Goal: Task Accomplishment & Management: Manage account settings

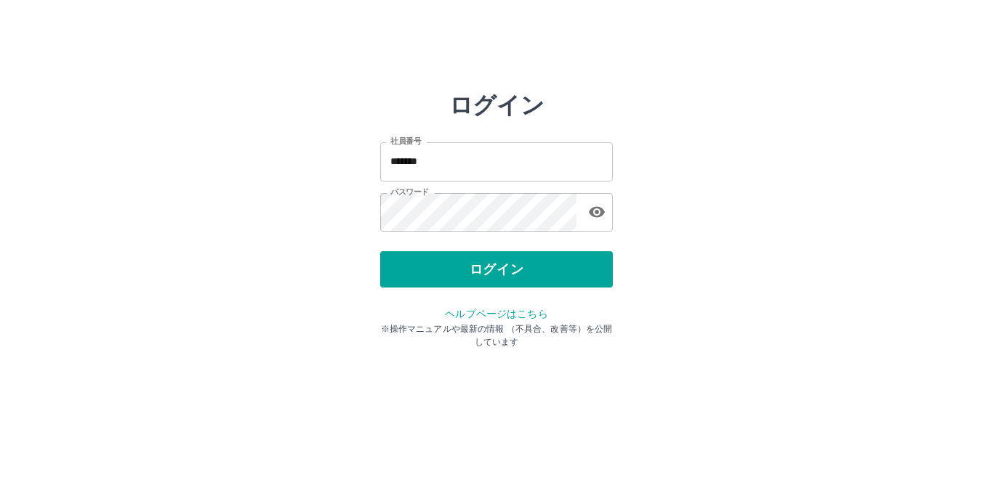
click at [488, 273] on div "ログイン" at bounding box center [496, 269] width 233 height 36
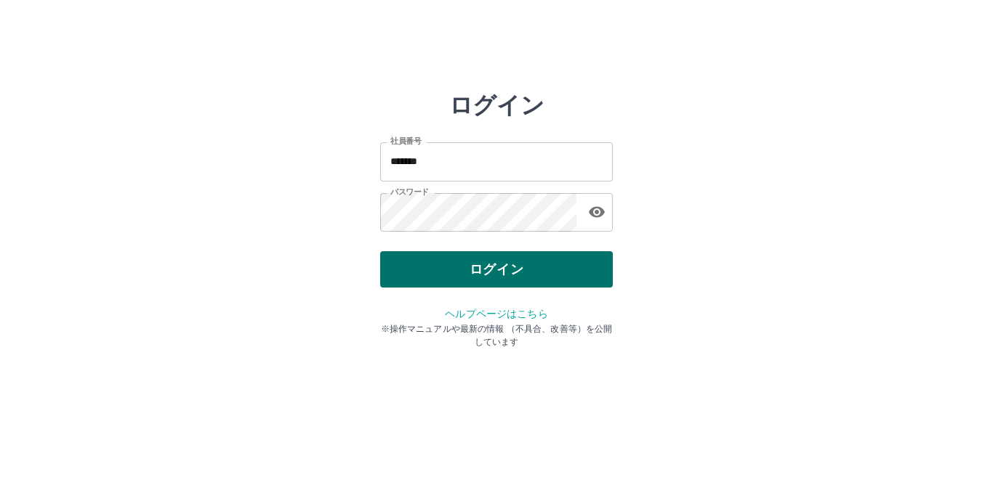
click at [517, 275] on button "ログイン" at bounding box center [496, 269] width 233 height 36
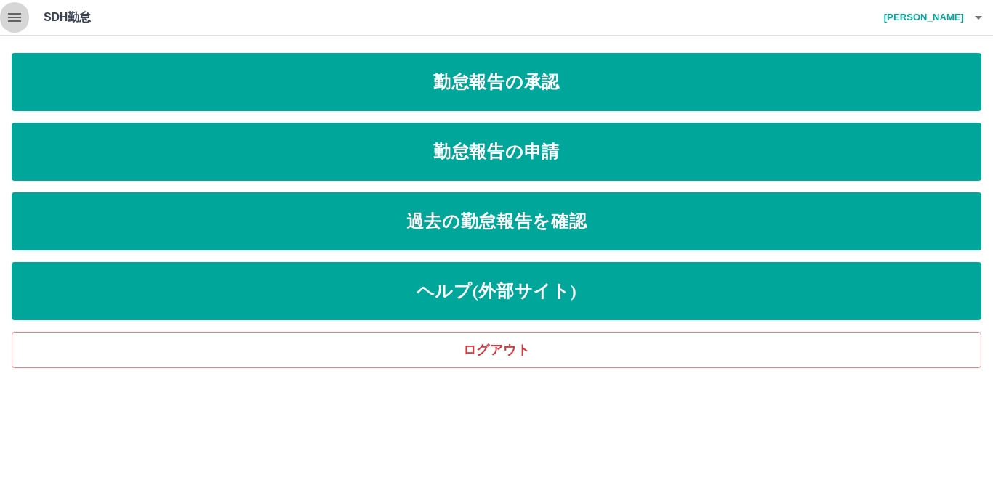
click at [12, 12] on icon "button" at bounding box center [14, 17] width 17 height 17
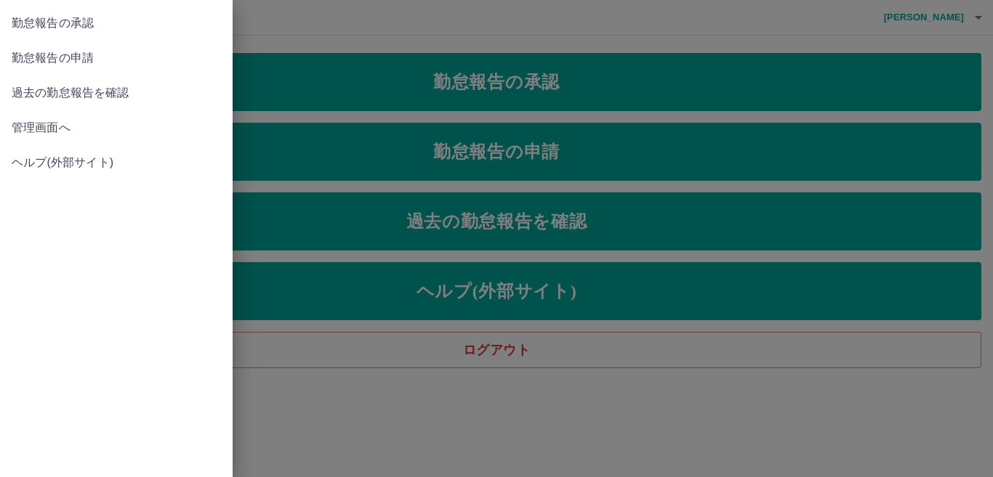
click at [36, 125] on span "管理画面へ" at bounding box center [116, 127] width 209 height 17
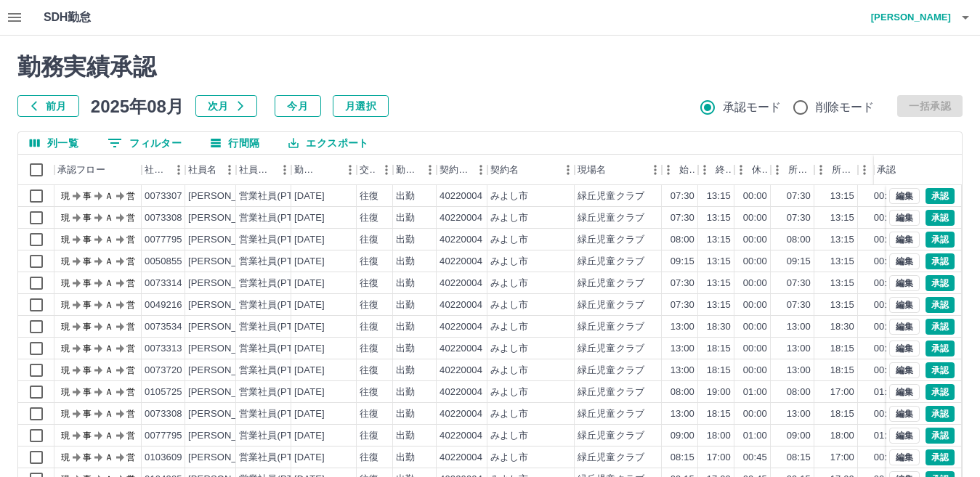
click at [136, 145] on button "0 フィルター" at bounding box center [144, 143] width 97 height 22
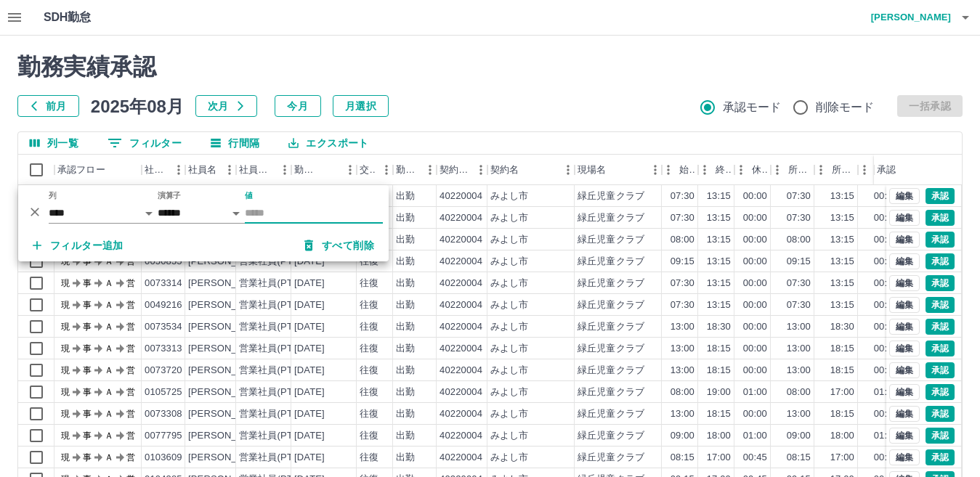
click at [251, 210] on input "値" at bounding box center [314, 213] width 138 height 21
click at [256, 211] on input "*" at bounding box center [314, 213] width 138 height 21
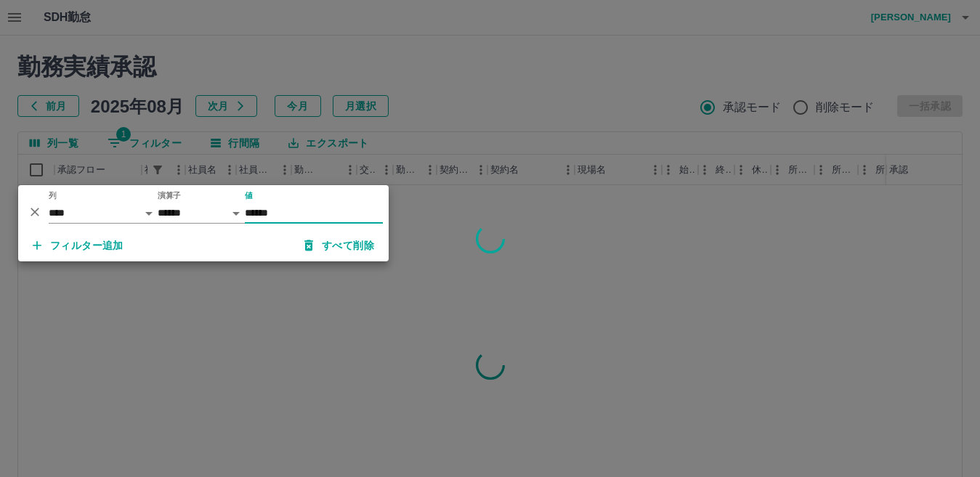
type input "*******"
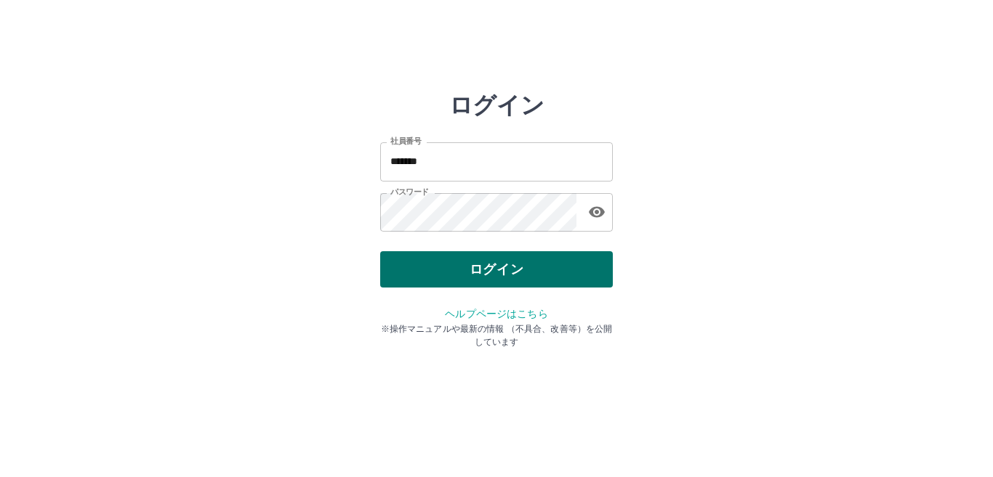
click at [479, 268] on button "ログイン" at bounding box center [496, 269] width 233 height 36
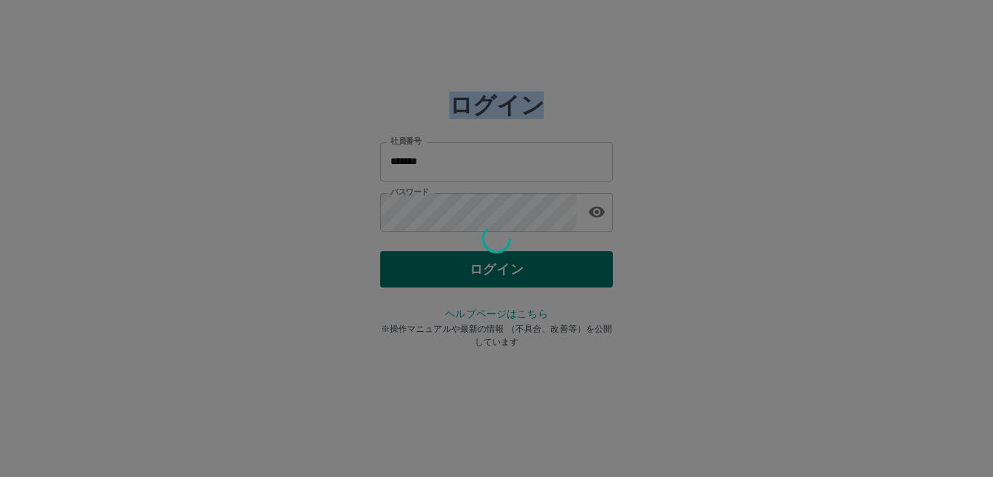
click at [479, 268] on div at bounding box center [496, 238] width 993 height 477
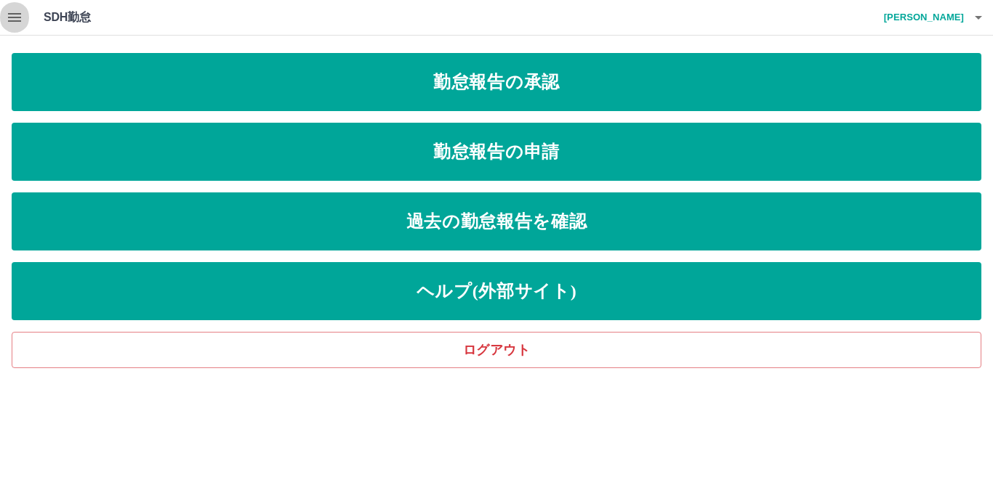
click at [12, 13] on icon "button" at bounding box center [14, 17] width 13 height 9
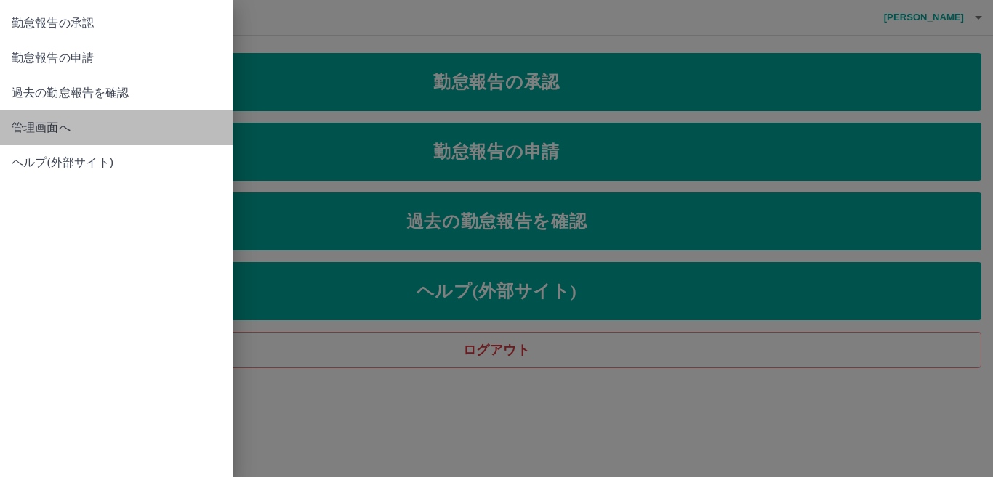
click at [33, 127] on span "管理画面へ" at bounding box center [116, 127] width 209 height 17
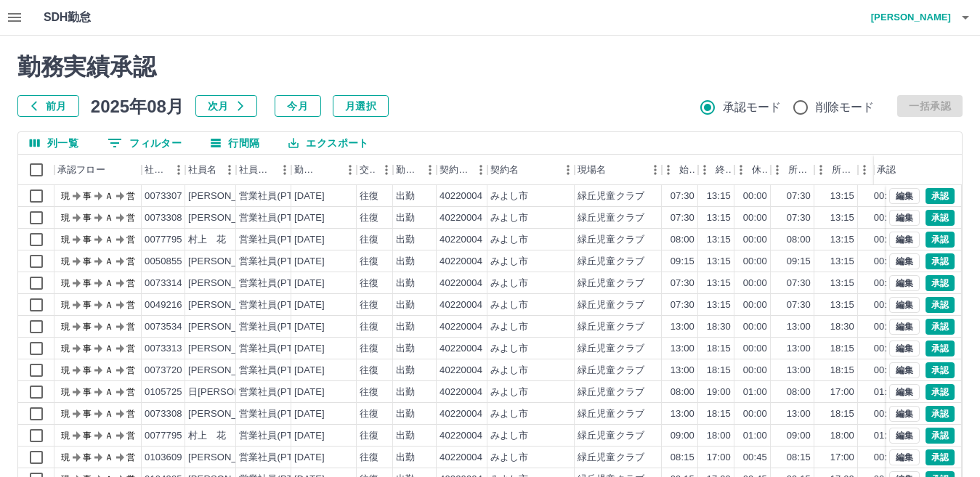
click at [134, 141] on button "0 フィルター" at bounding box center [144, 143] width 97 height 22
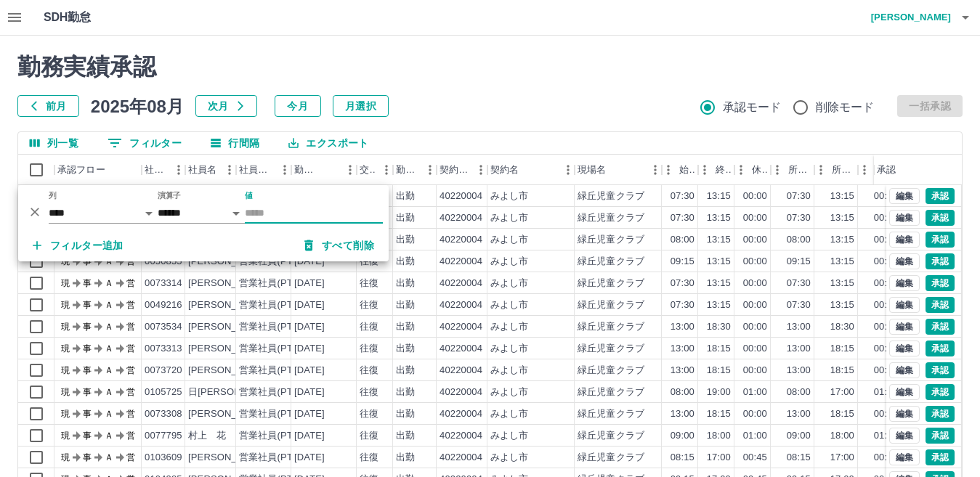
drag, startPoint x: 256, startPoint y: 212, endPoint x: 248, endPoint y: 185, distance: 28.1
click at [256, 211] on input "値" at bounding box center [314, 213] width 138 height 21
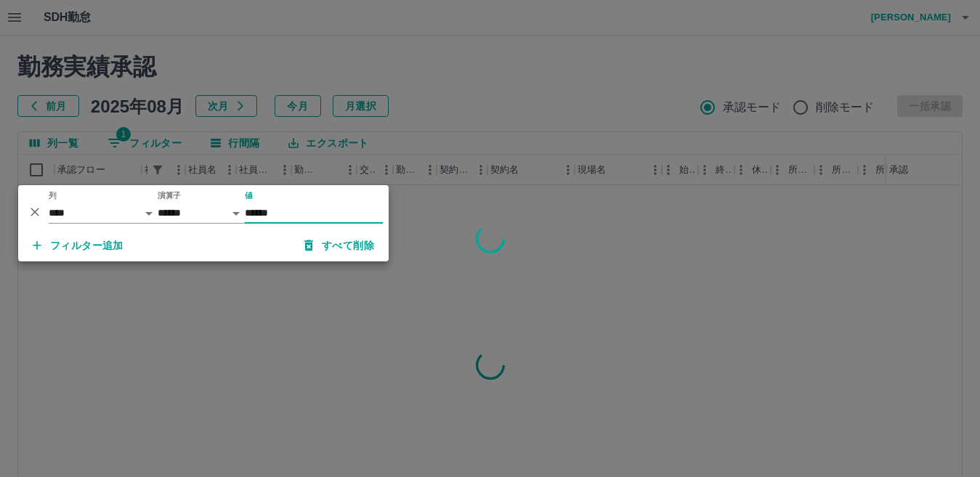
type input "*******"
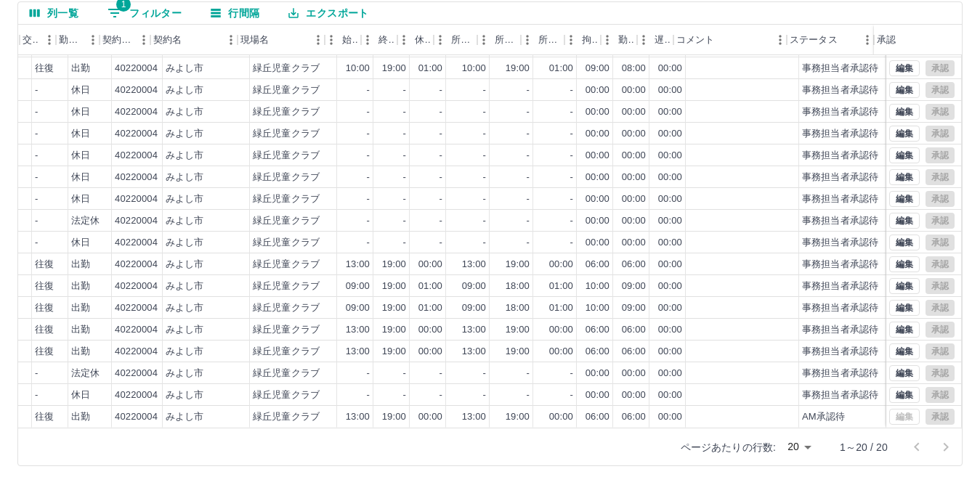
scroll to position [137, 0]
